Goal: Task Accomplishment & Management: Manage account settings

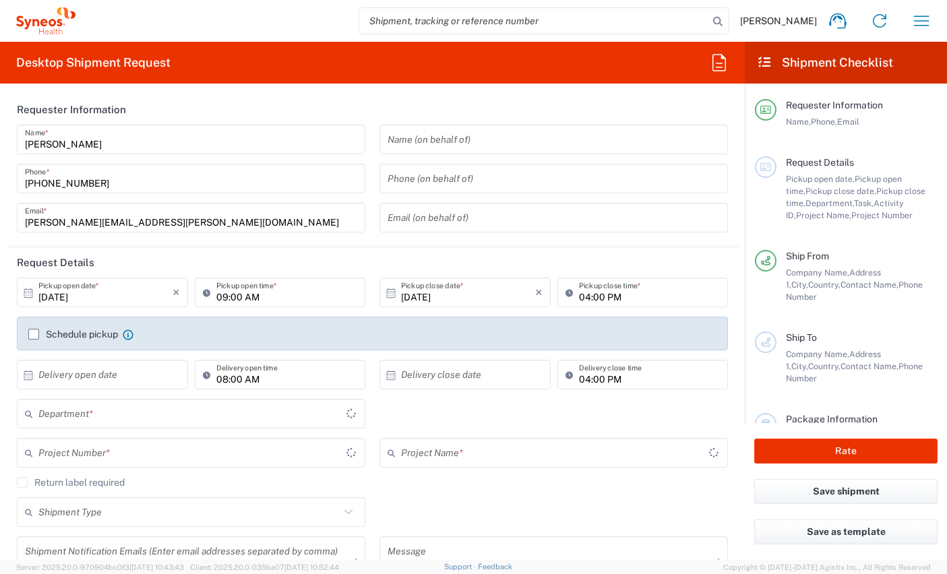
type input "[GEOGRAPHIC_DATA]"
type input "8350"
type input "[GEOGRAPHIC_DATA]"
type input "Syneos Health Clinical [GEOGRAPHIC_DATA]"
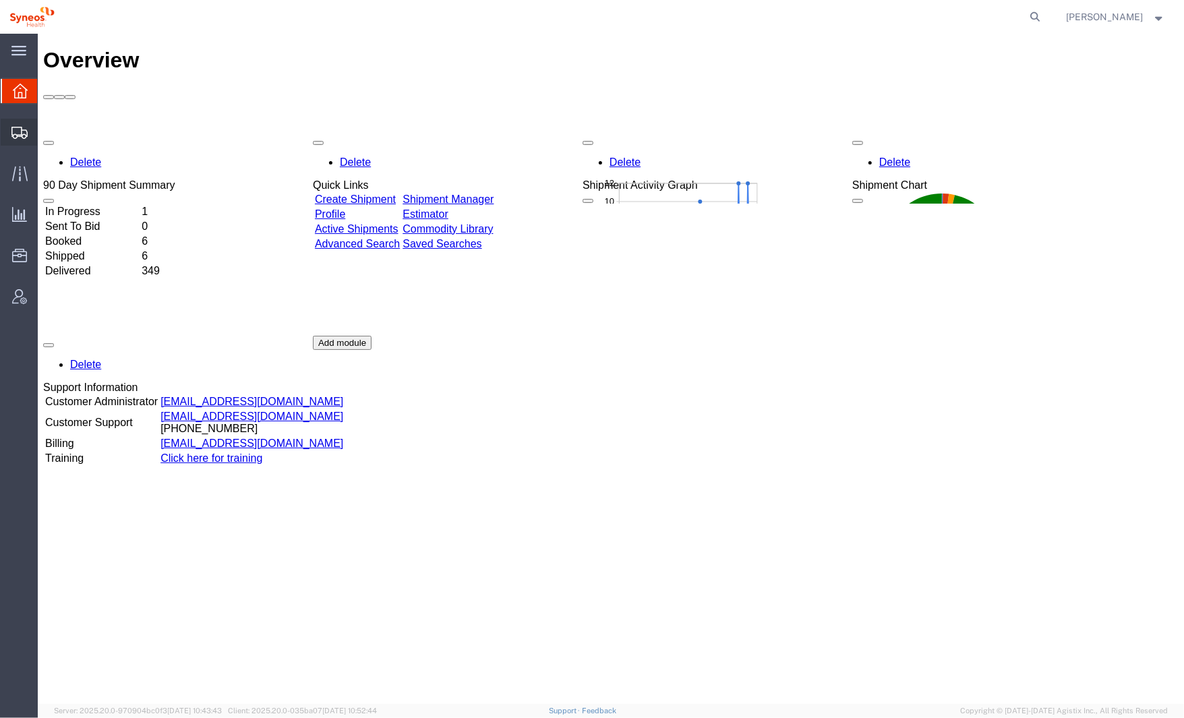
click at [23, 141] on div at bounding box center [20, 132] width 38 height 27
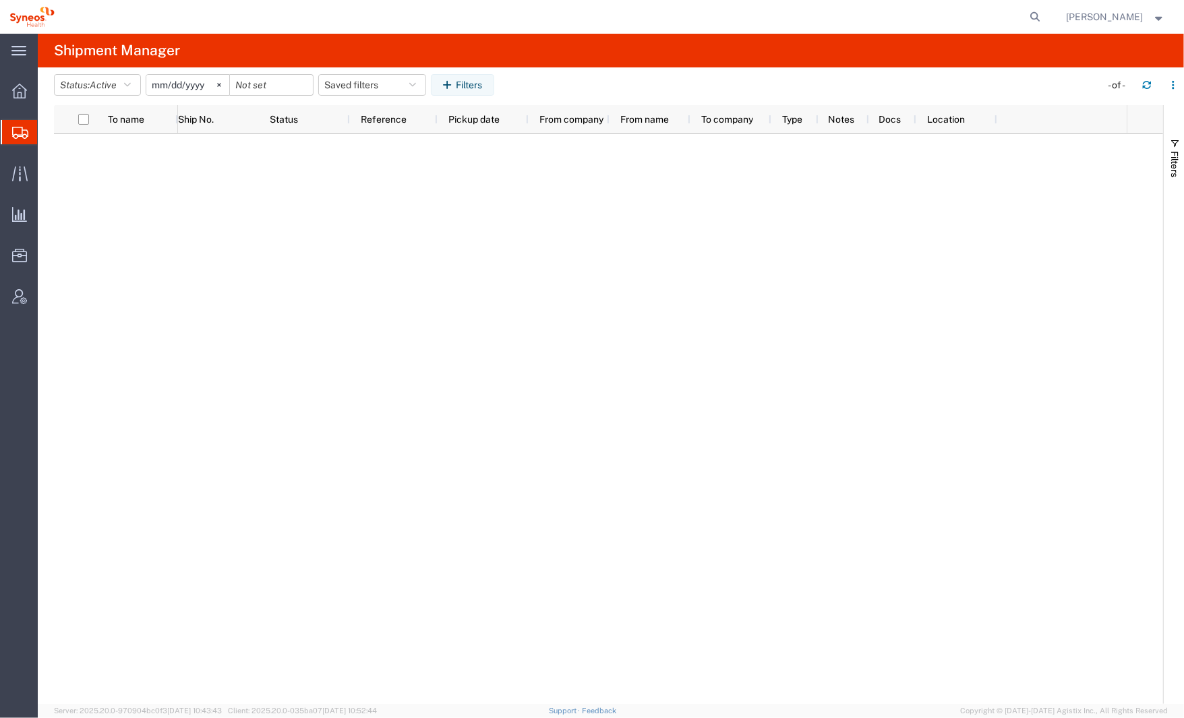
click at [0, 0] on span "Shipment Manager" at bounding box center [0, 0] width 0 height 0
click at [16, 174] on icon at bounding box center [20, 174] width 16 height 16
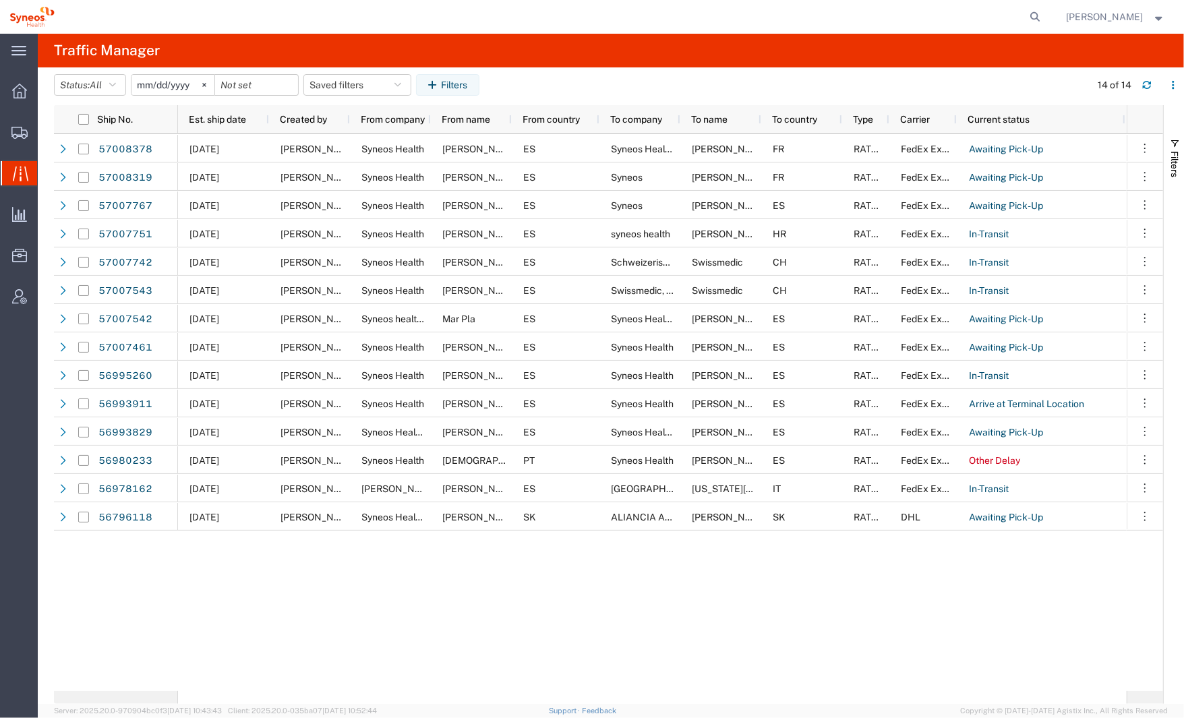
click at [249, 126] on div "Est. ship date" at bounding box center [226, 120] width 75 height 22
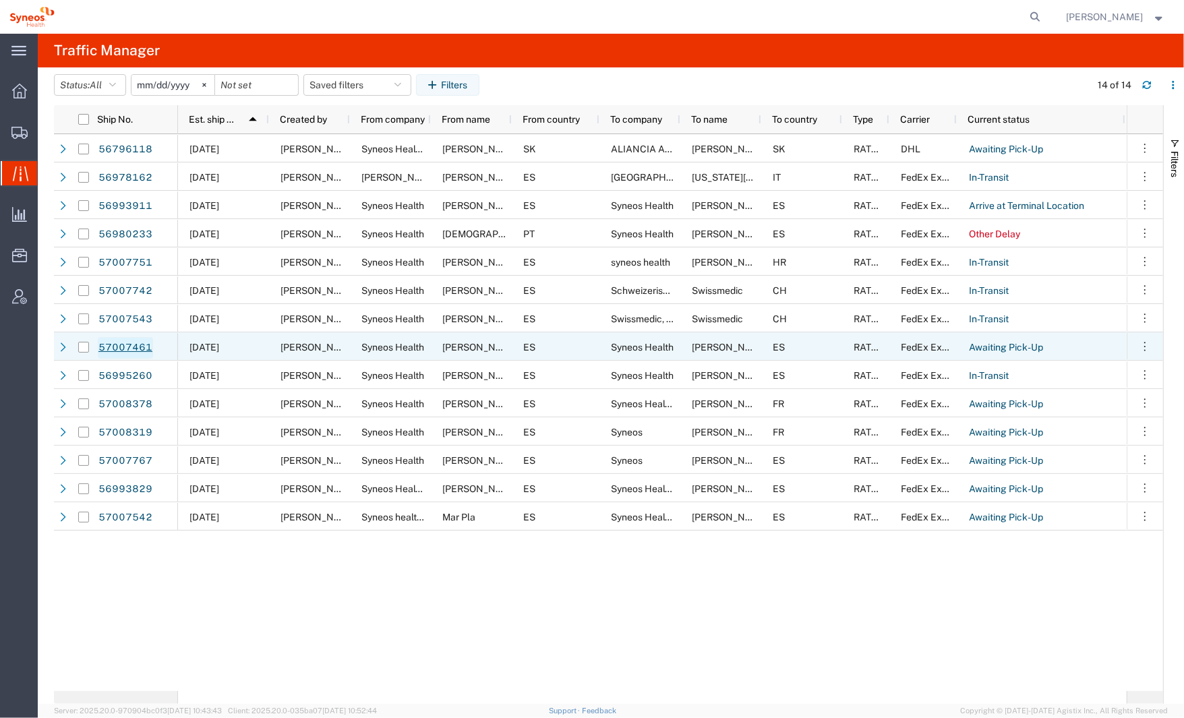
click at [139, 347] on link "57007461" at bounding box center [125, 348] width 55 height 22
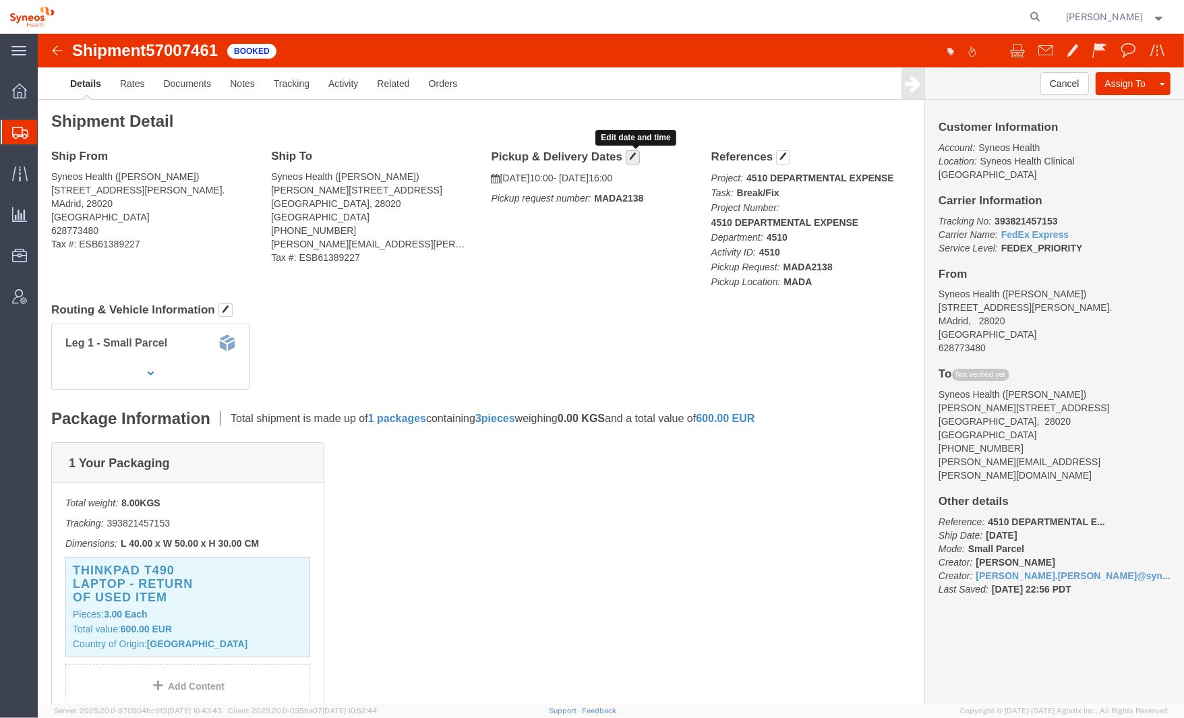
click button "button"
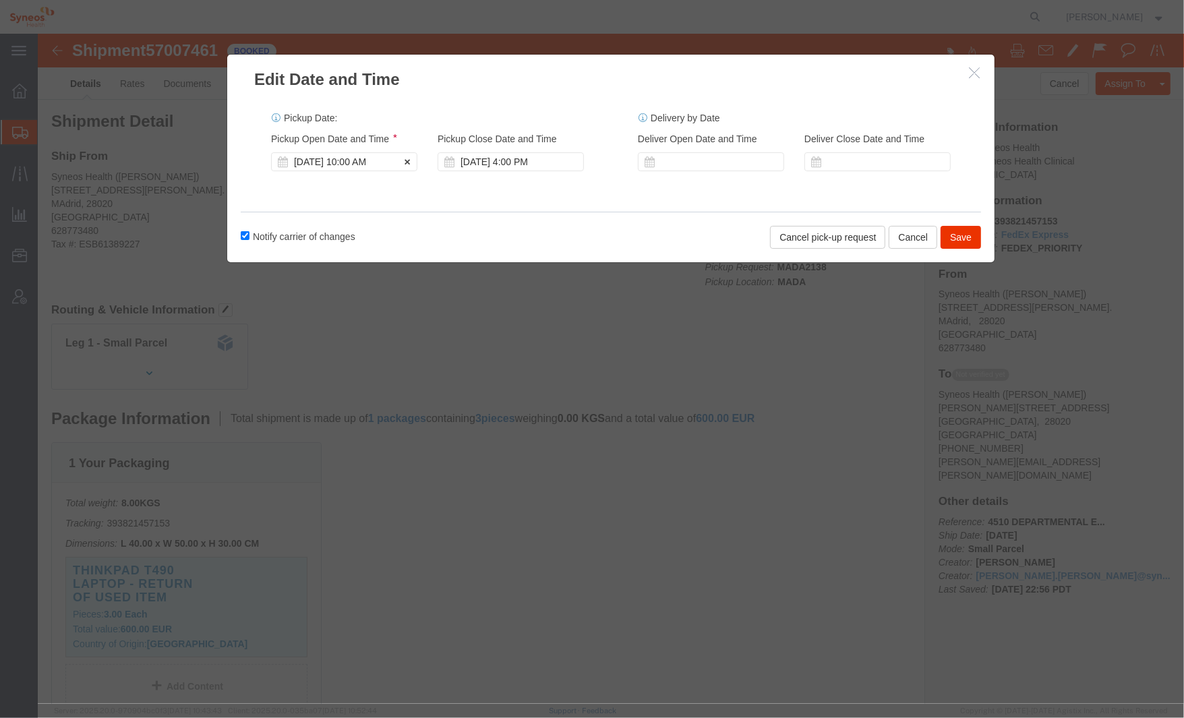
click div "[DATE] 10:00 AM"
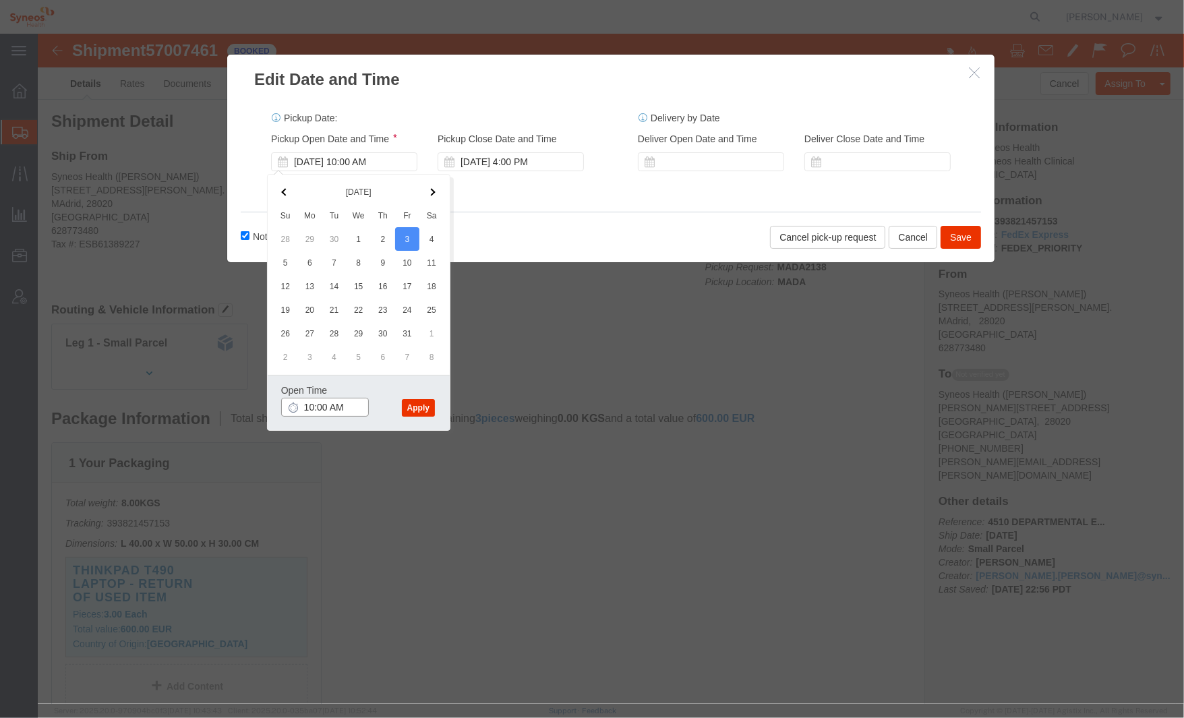
click input "10:00 AM"
type input "11:00 AM"
click button "Apply"
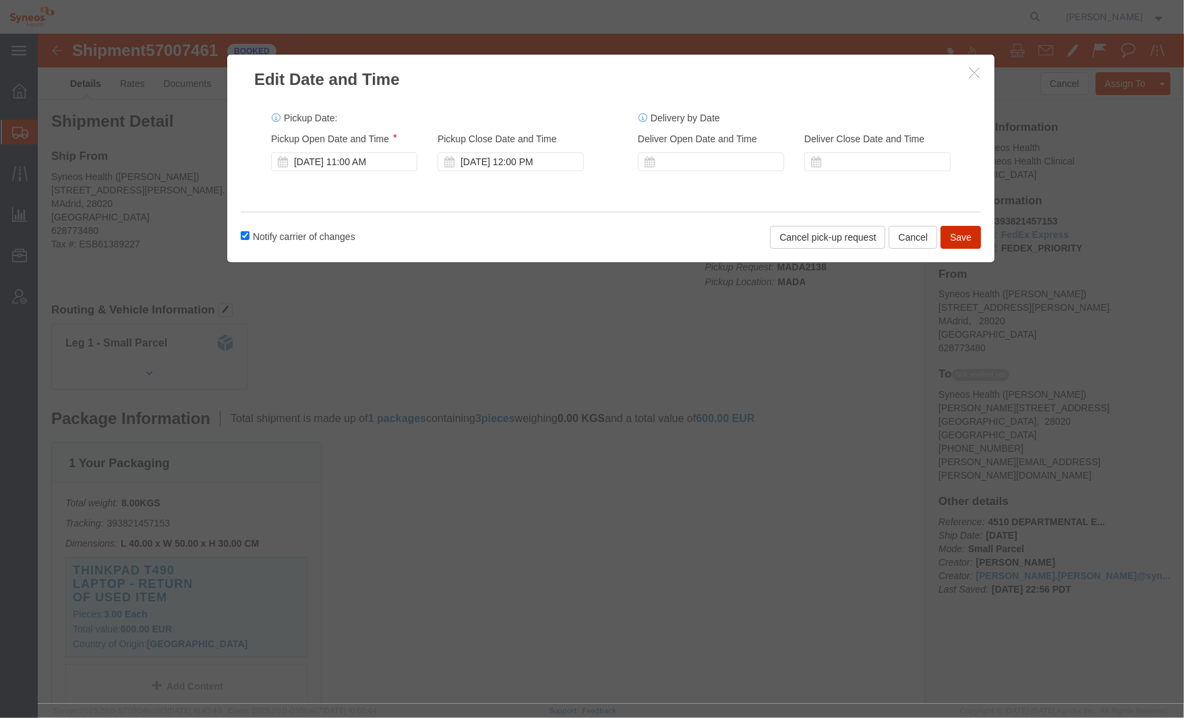
click button "Save"
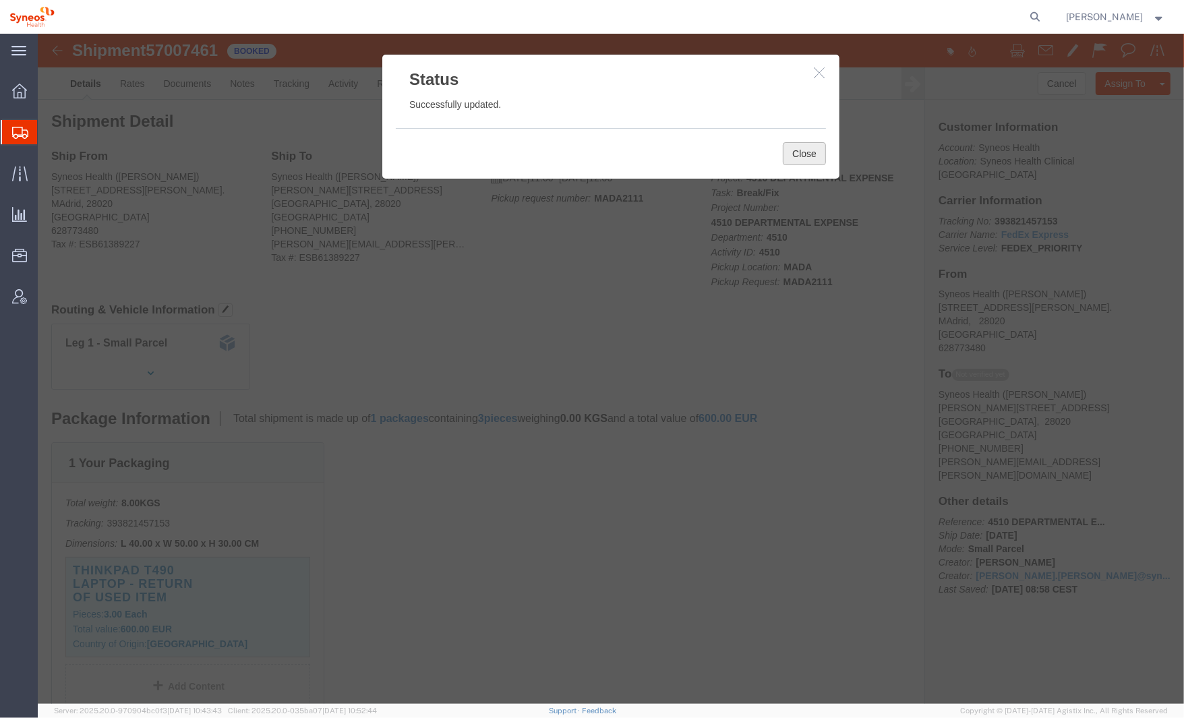
click button "Close"
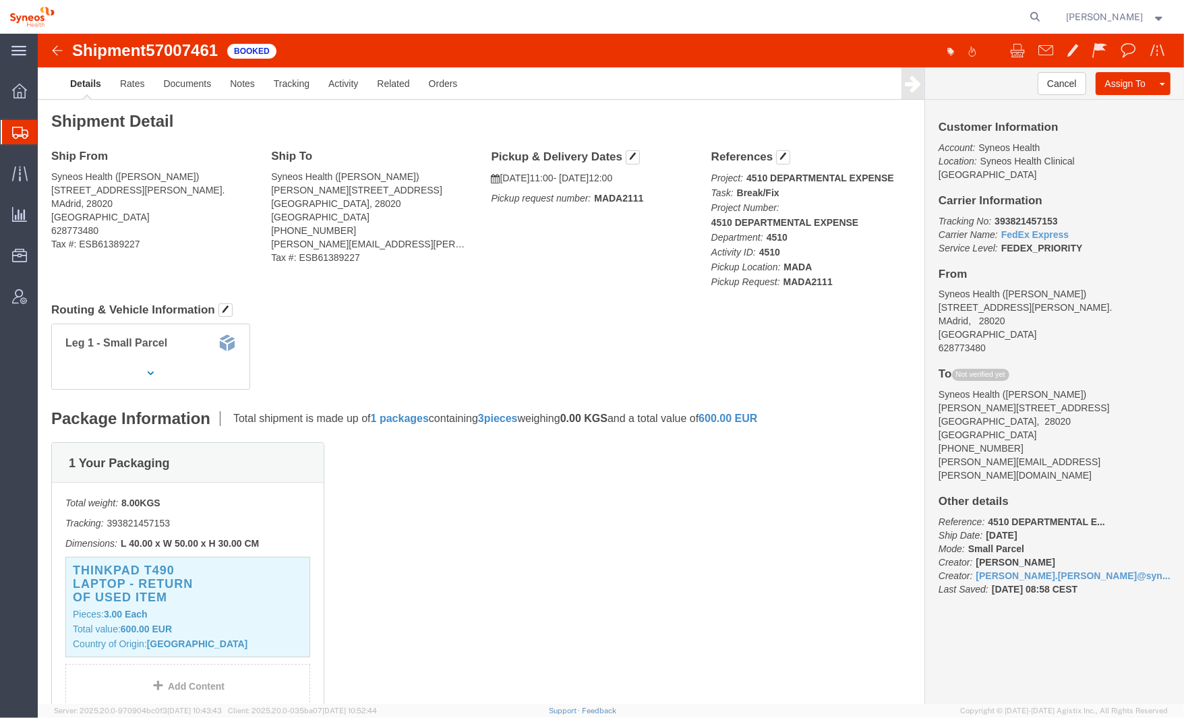
click img
